Goal: Task Accomplishment & Management: Manage account settings

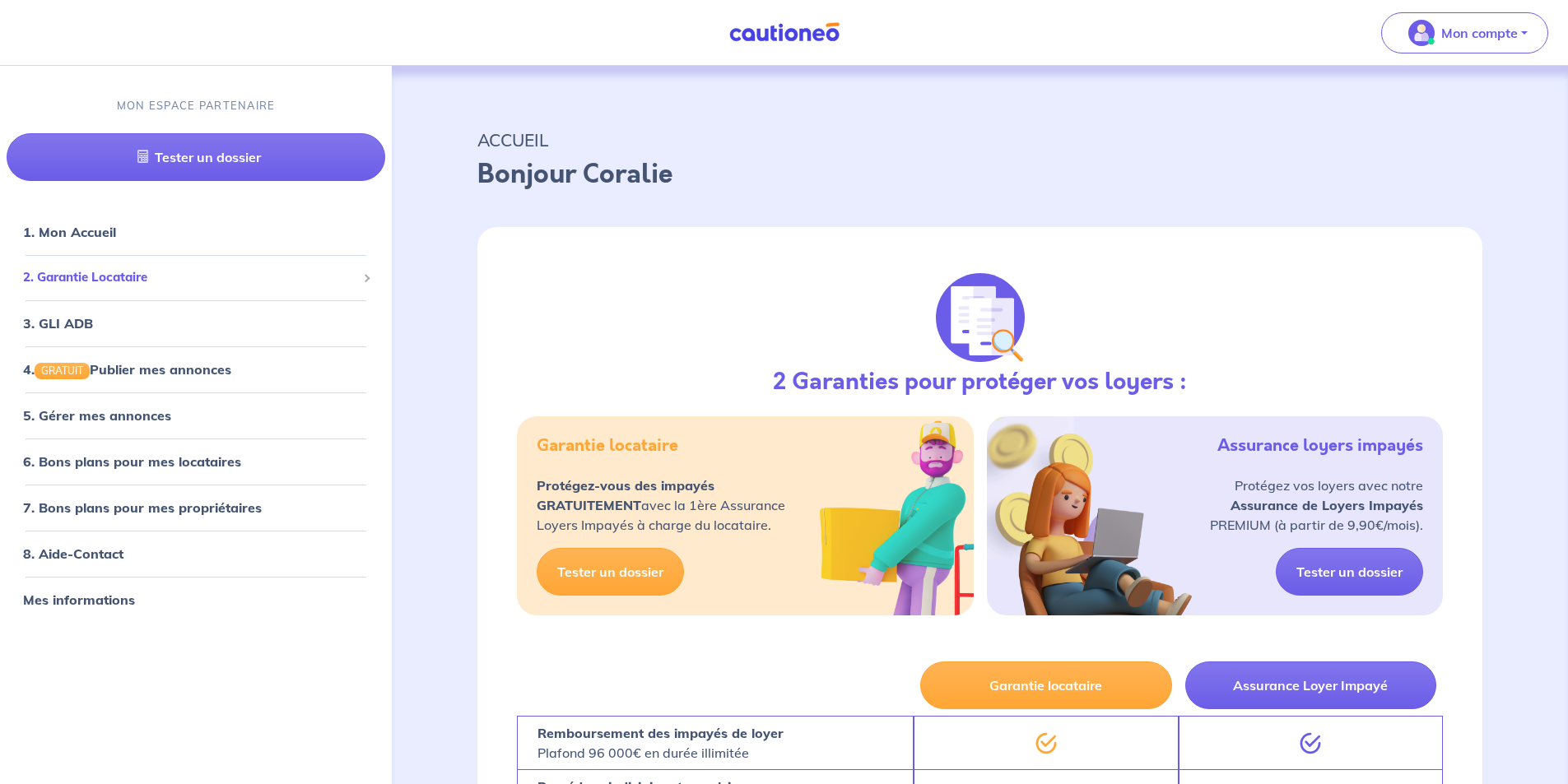
click at [162, 274] on span "2. Garantie Locataire" at bounding box center [190, 278] width 333 height 19
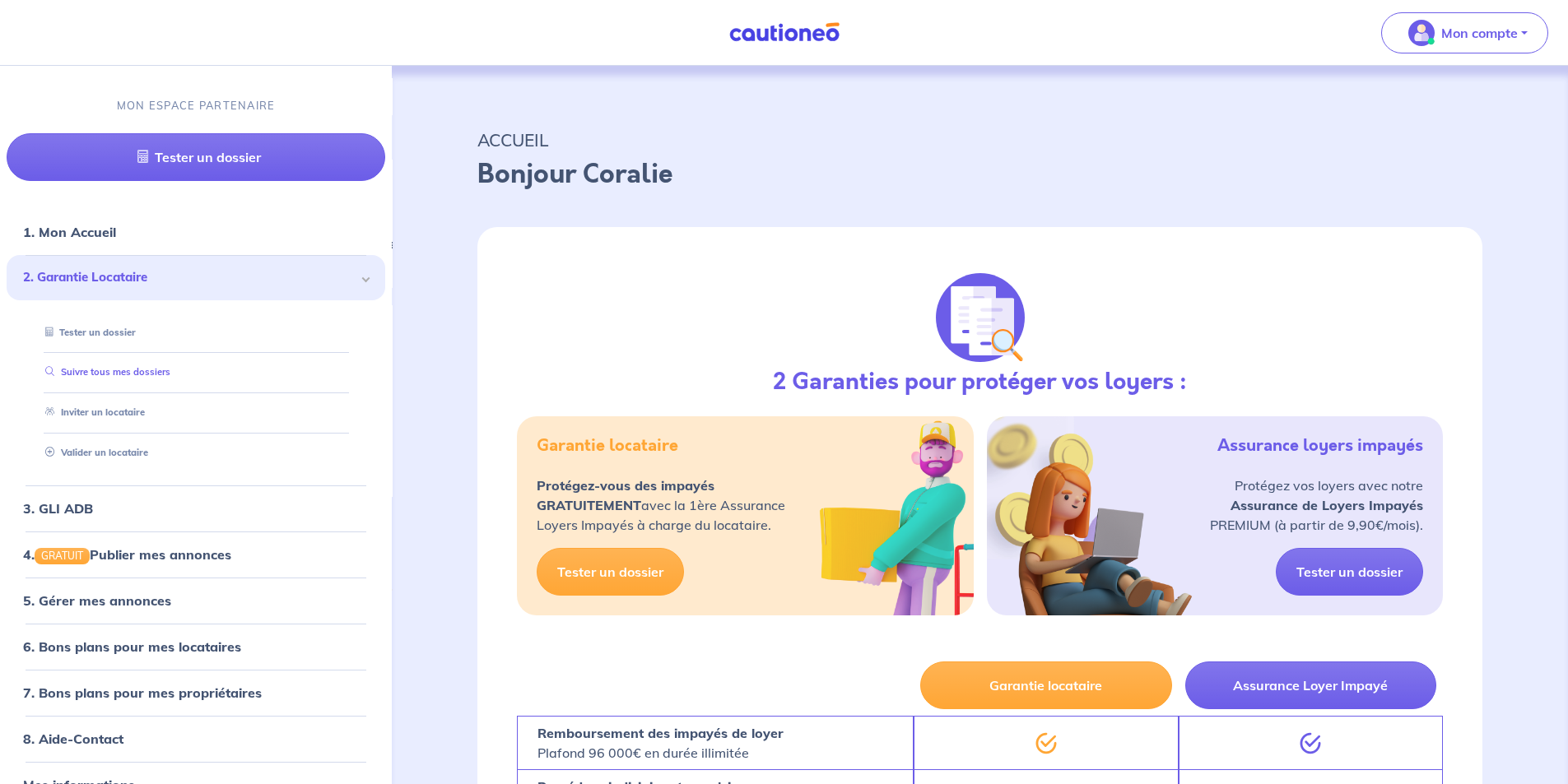
click at [128, 376] on link "Suivre tous mes dossiers" at bounding box center [105, 372] width 132 height 11
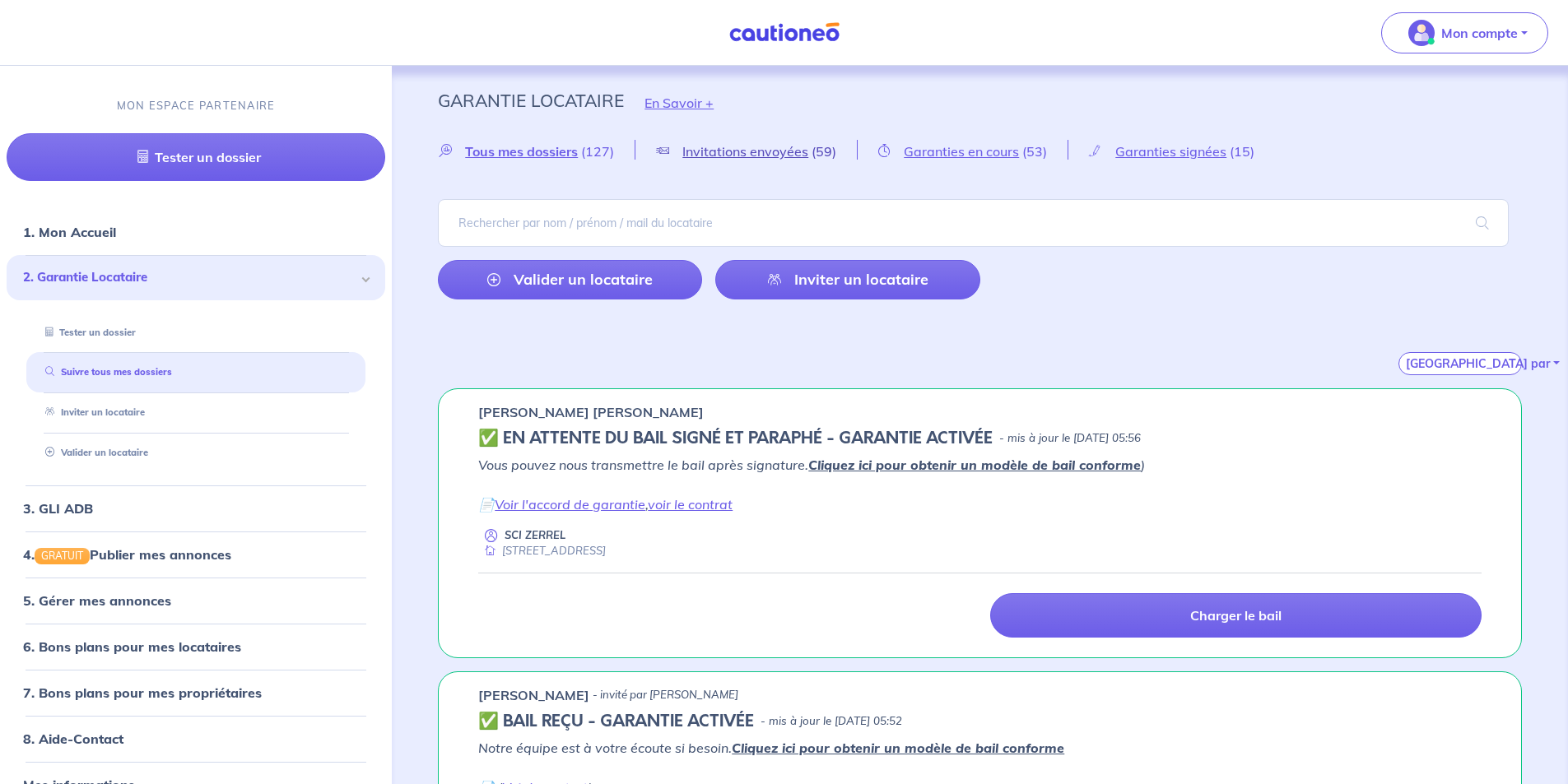
click at [749, 150] on span "Invitations envoyées" at bounding box center [745, 151] width 126 height 16
